Goal: Task Accomplishment & Management: Use online tool/utility

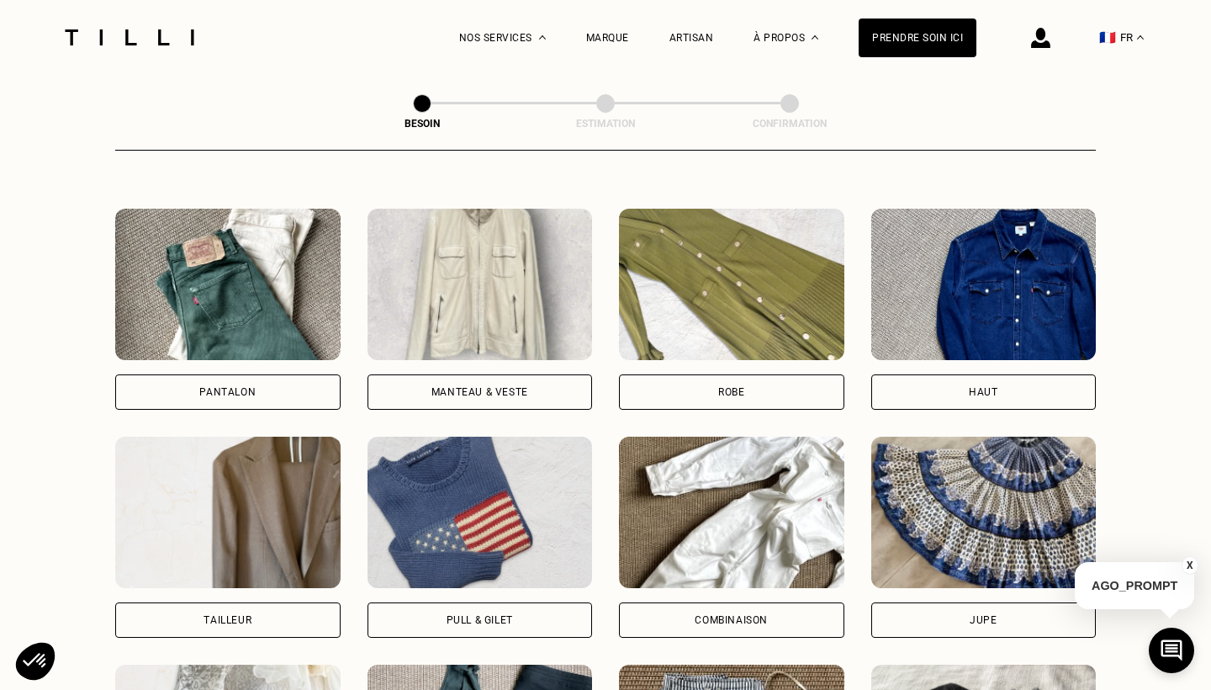
scroll to position [754, 0]
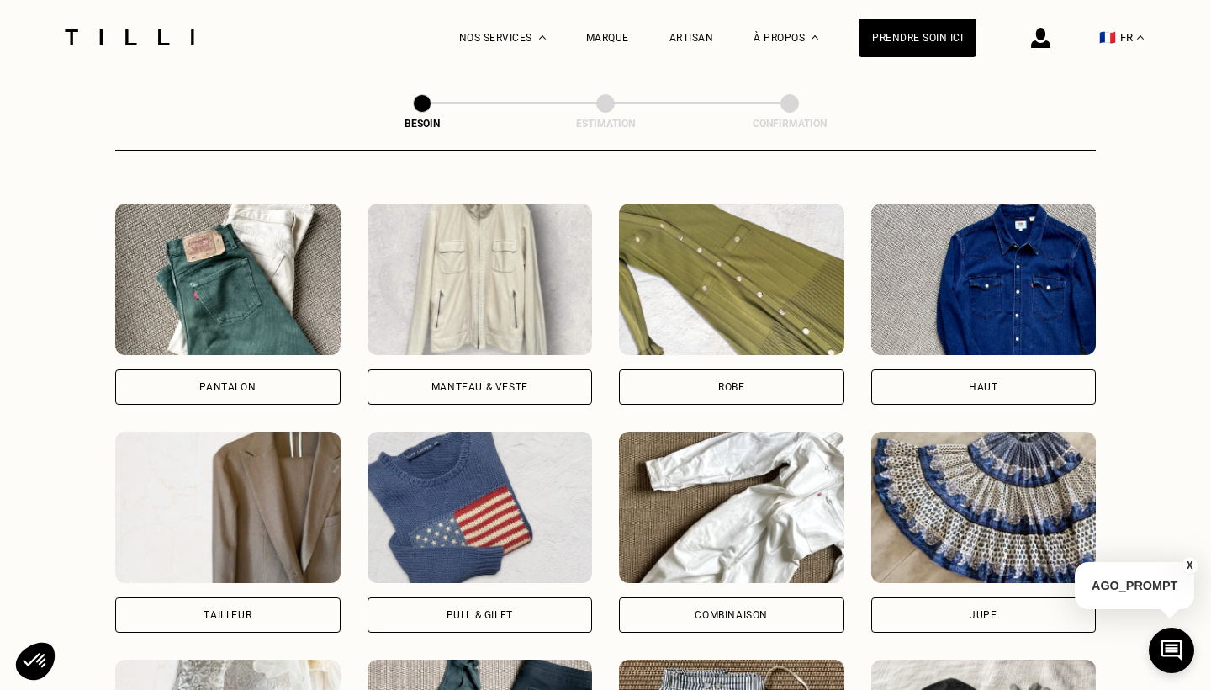
click at [267, 369] on div "Pantalon" at bounding box center [227, 386] width 225 height 35
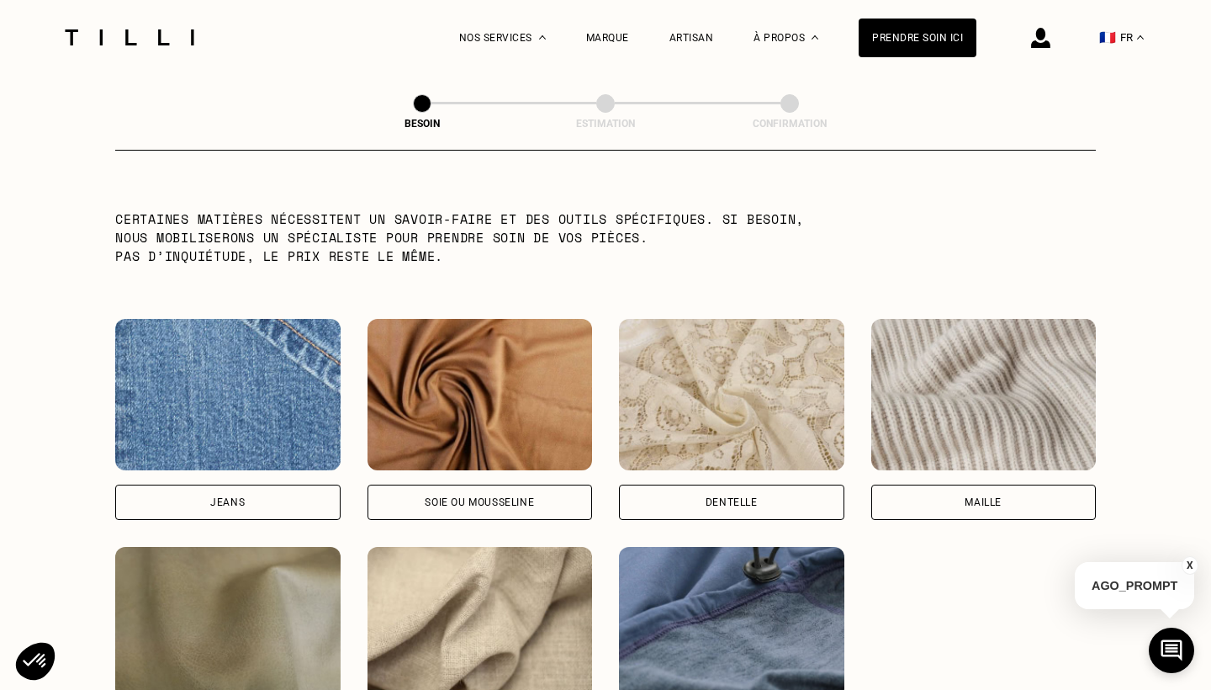
scroll to position [1677, 0]
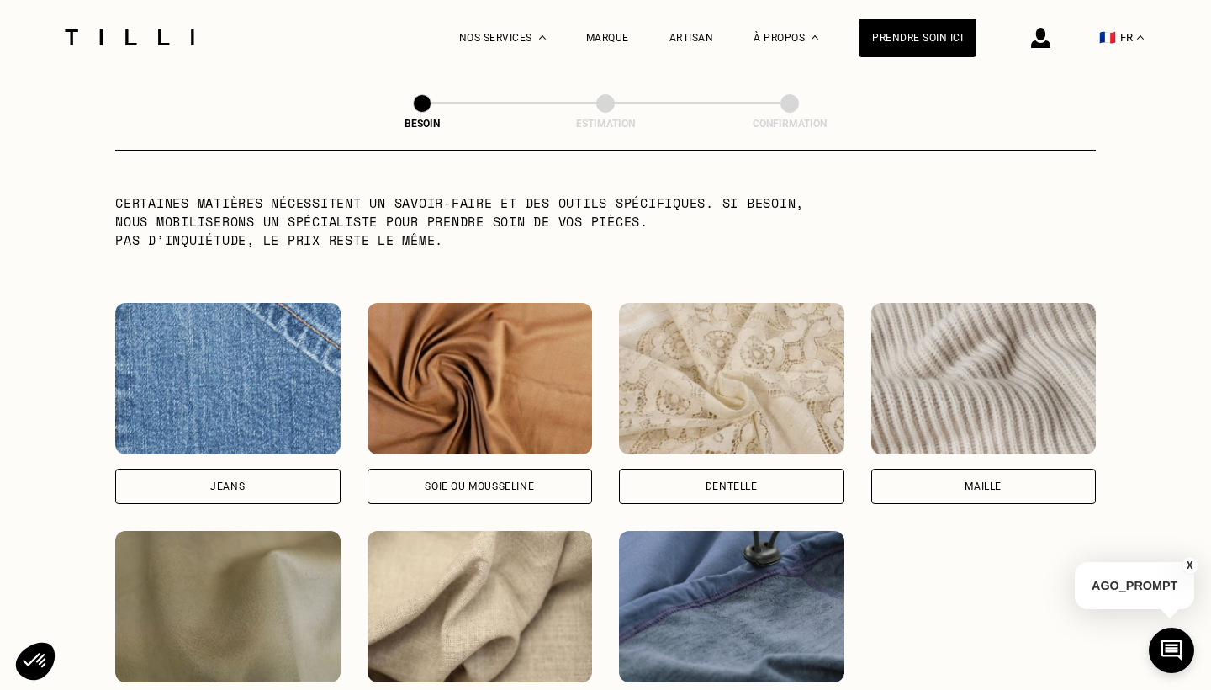
click at [246, 441] on div "Jeans" at bounding box center [227, 403] width 225 height 201
select select "FR"
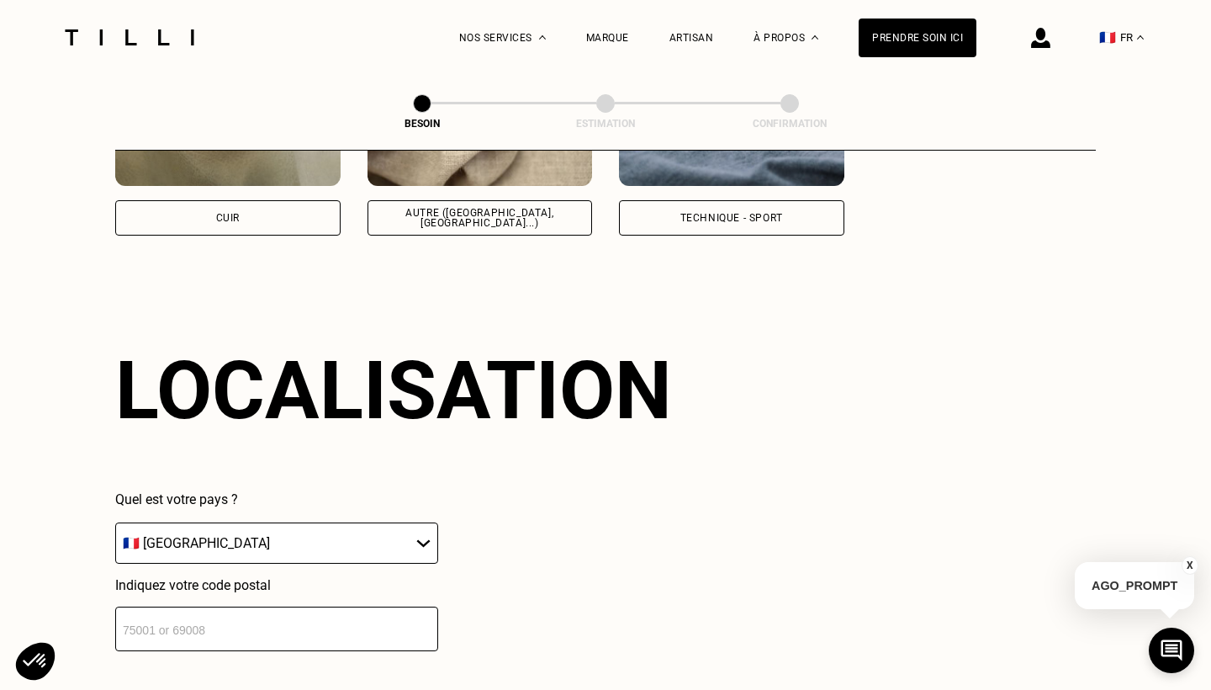
scroll to position [2254, 0]
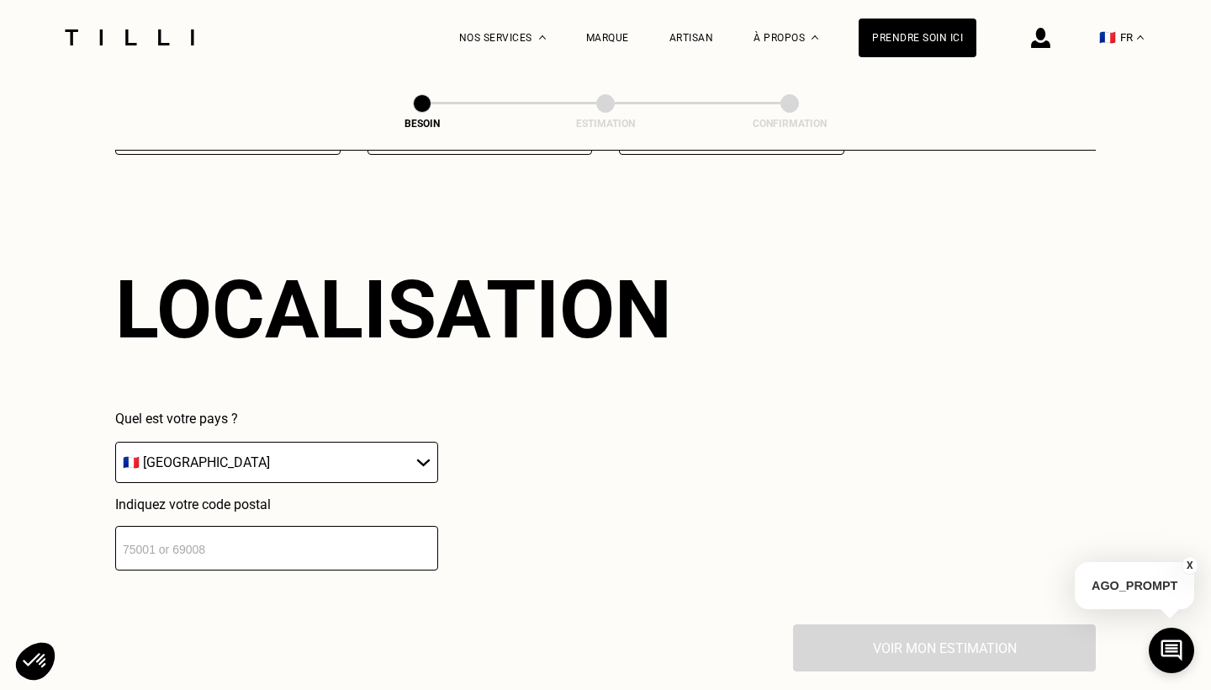
click at [222, 542] on input "number" at bounding box center [276, 548] width 323 height 45
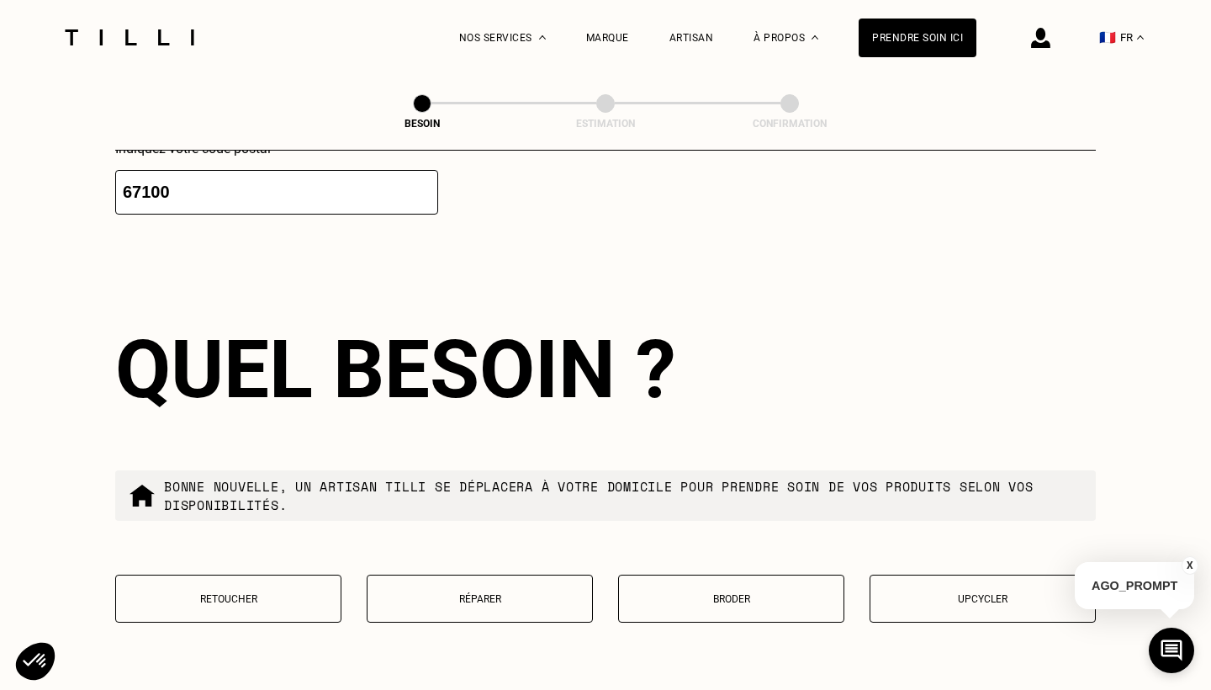
scroll to position [2675, 0]
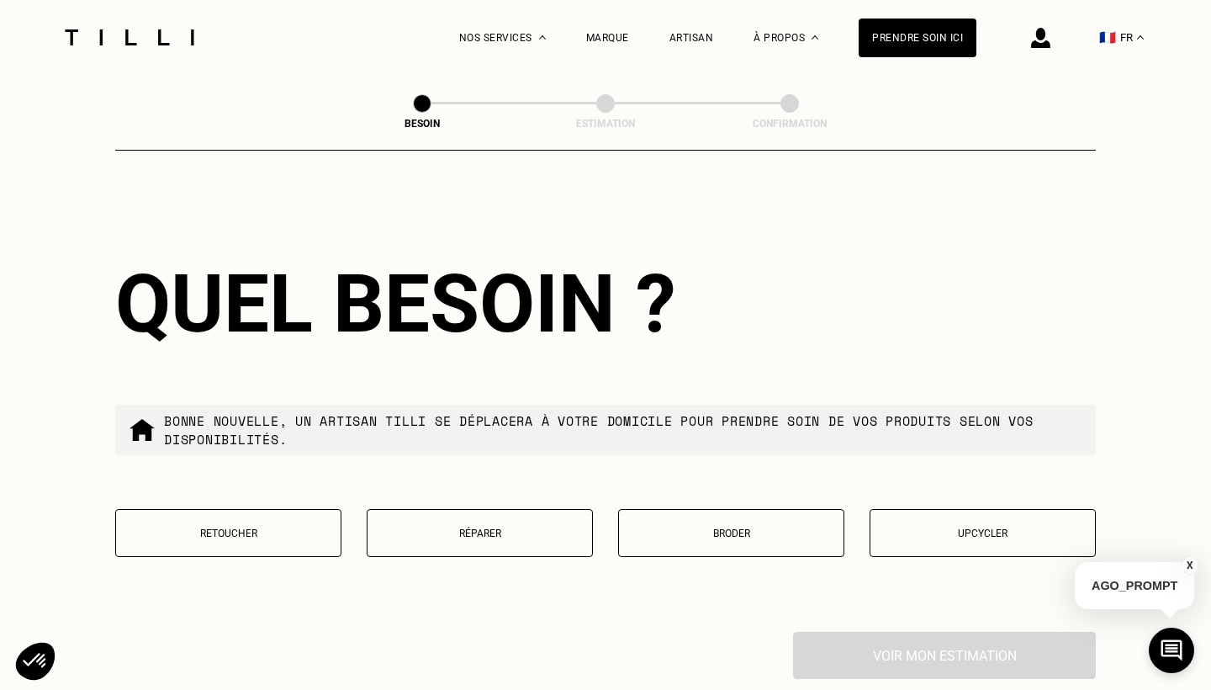
type input "67100"
click at [256, 527] on p "Retoucher" at bounding box center [228, 533] width 208 height 12
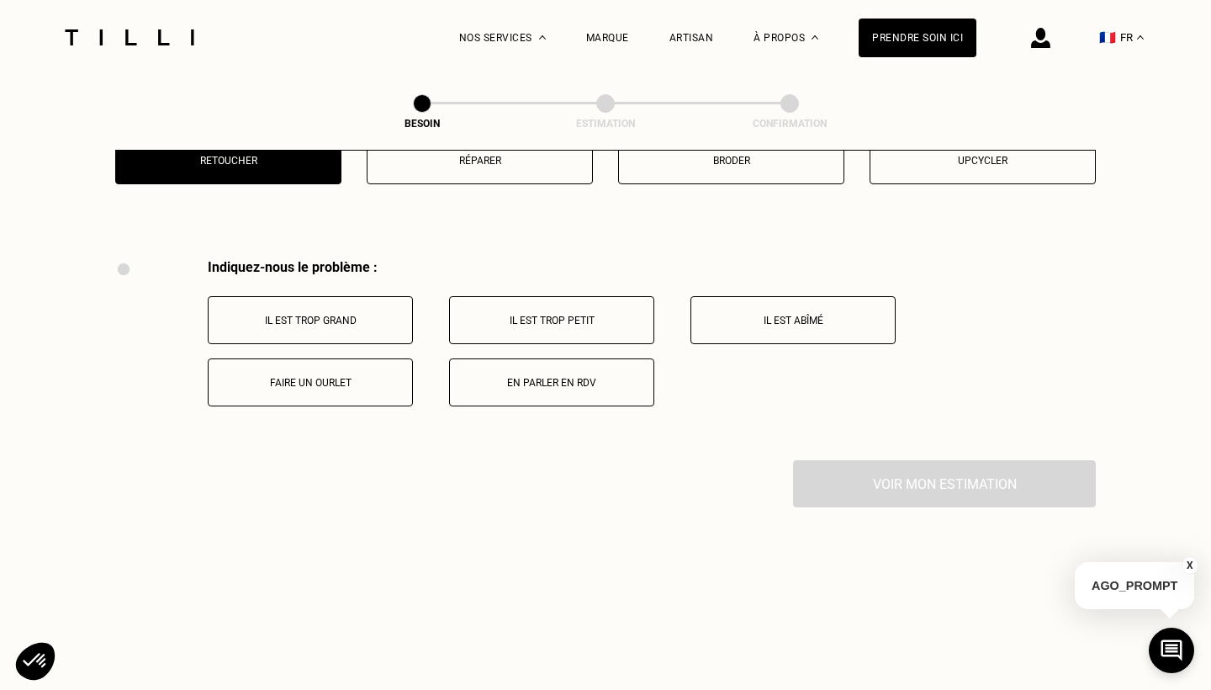
scroll to position [3104, 0]
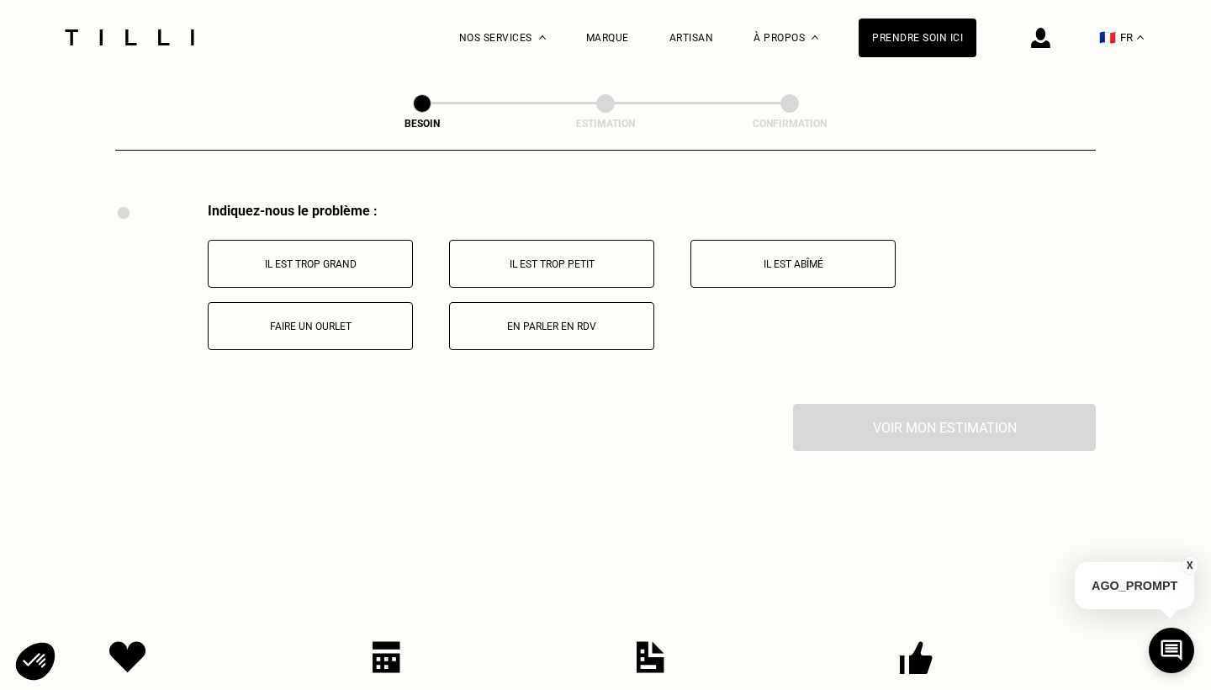
click at [339, 258] on p "Il est trop grand" at bounding box center [310, 264] width 187 height 12
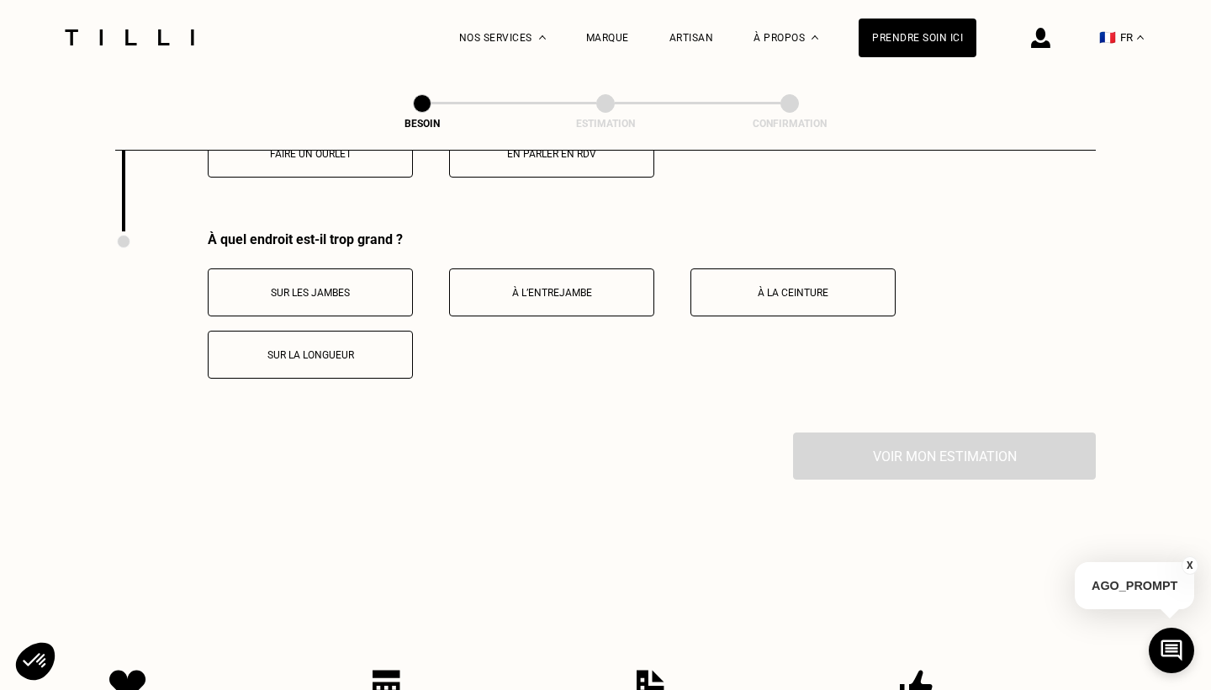
scroll to position [3305, 0]
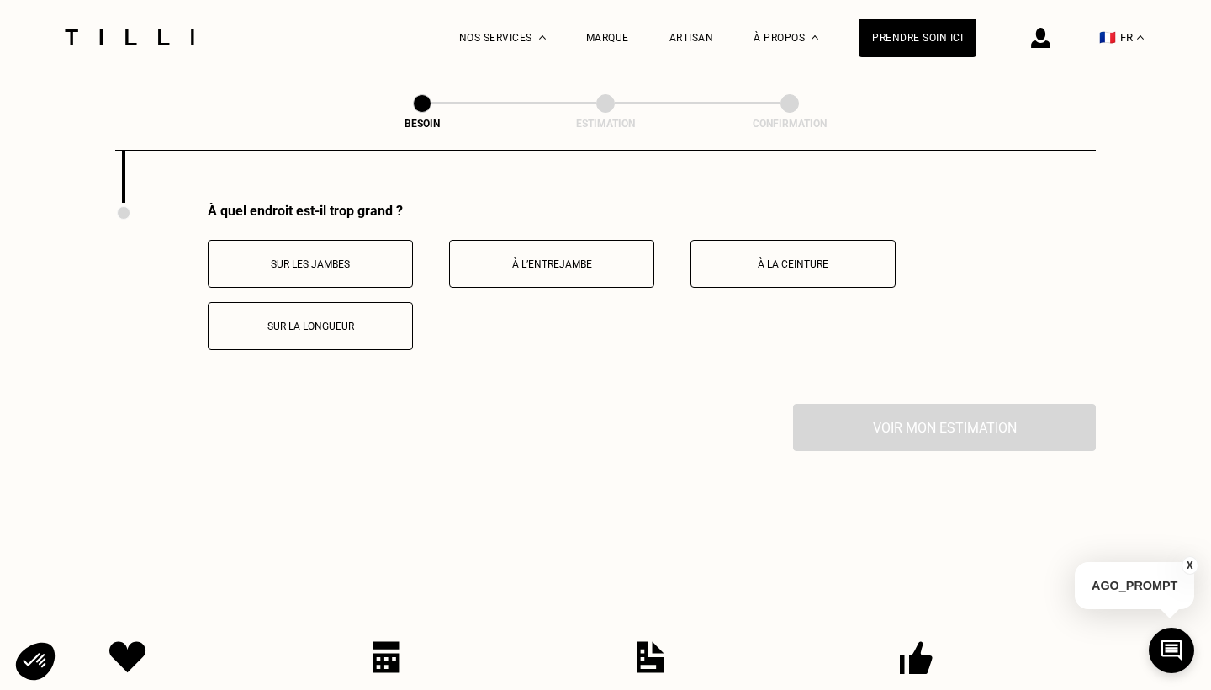
click at [780, 258] on p "À la ceinture" at bounding box center [793, 264] width 187 height 12
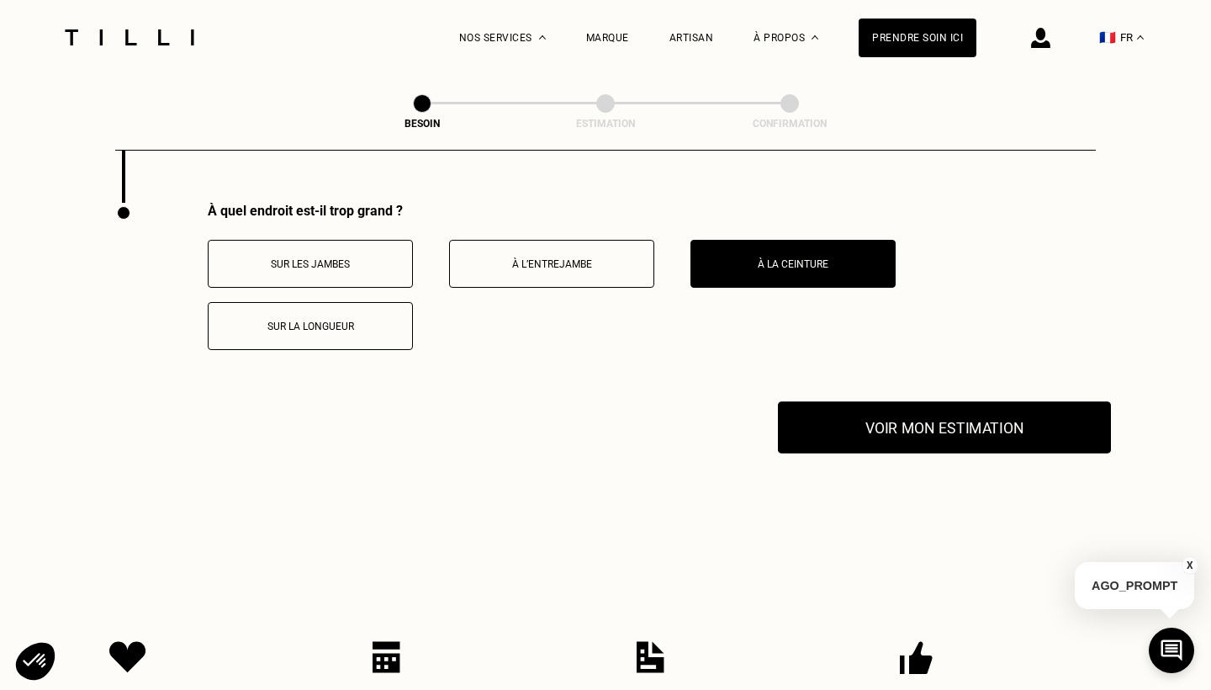
click at [864, 405] on button "Voir mon estimation" at bounding box center [944, 427] width 333 height 52
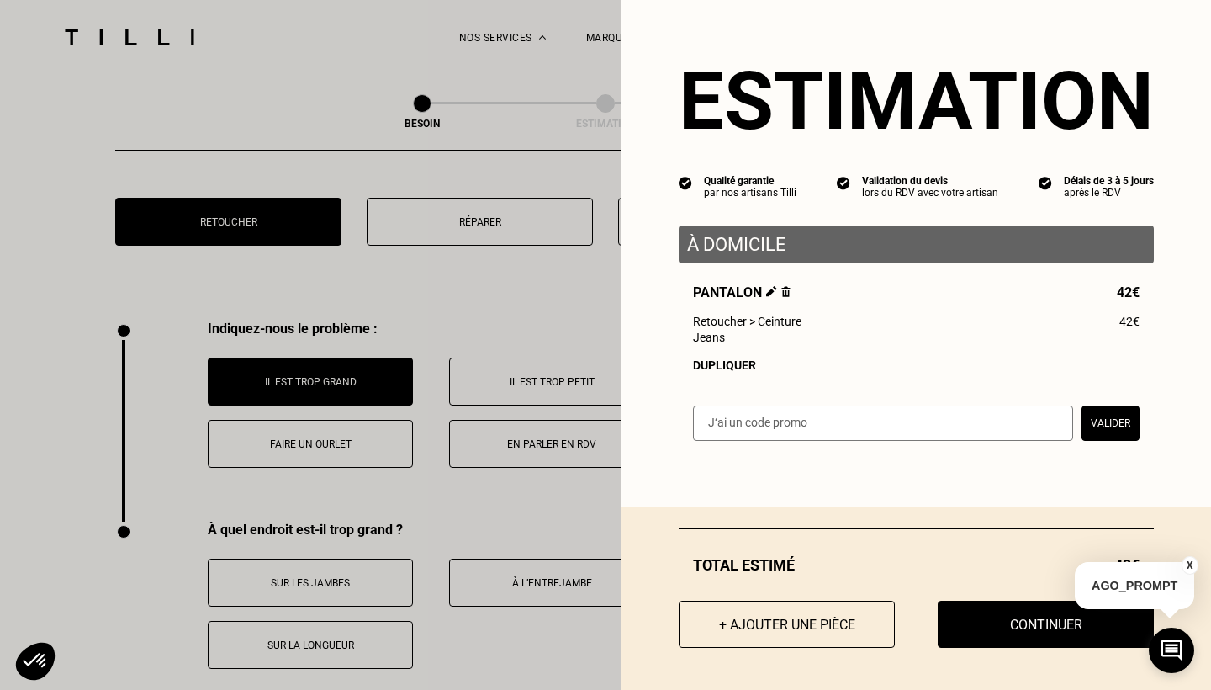
scroll to position [2878, 0]
